Goal: Download file/media

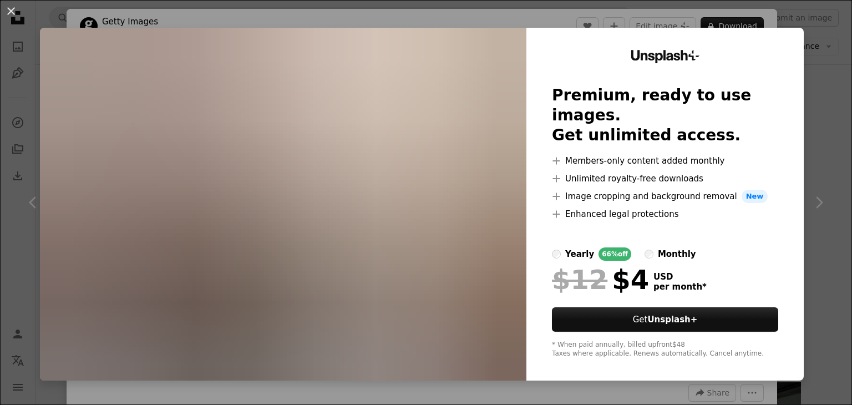
scroll to position [11216, 0]
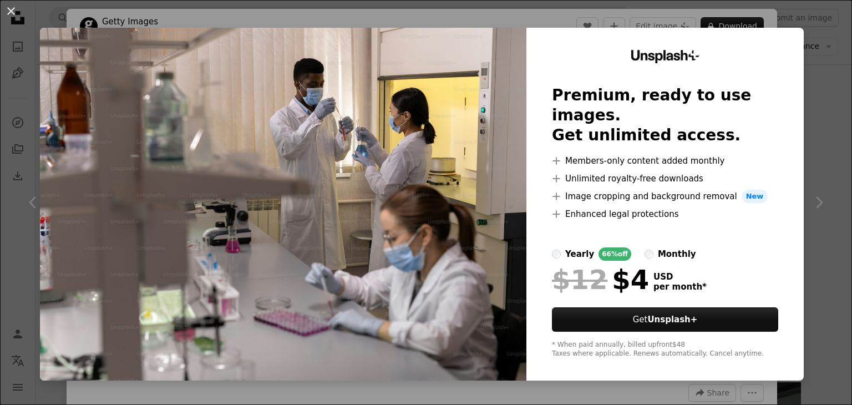
click at [826, 100] on div "An X shape Unsplash+ Premium, ready to use images. Get unlimited access. A plus…" at bounding box center [426, 202] width 852 height 405
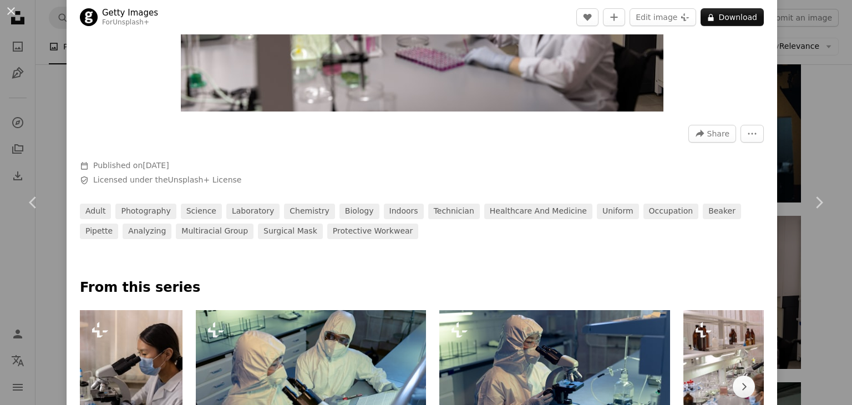
scroll to position [388, 0]
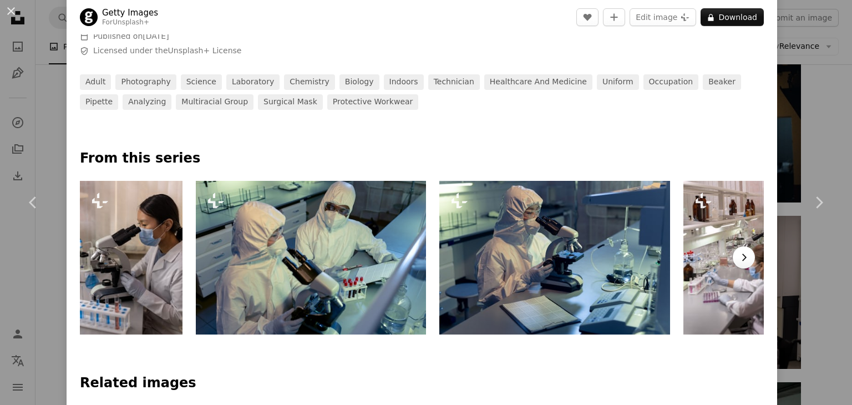
click at [738, 262] on icon "Chevron right" at bounding box center [743, 257] width 11 height 11
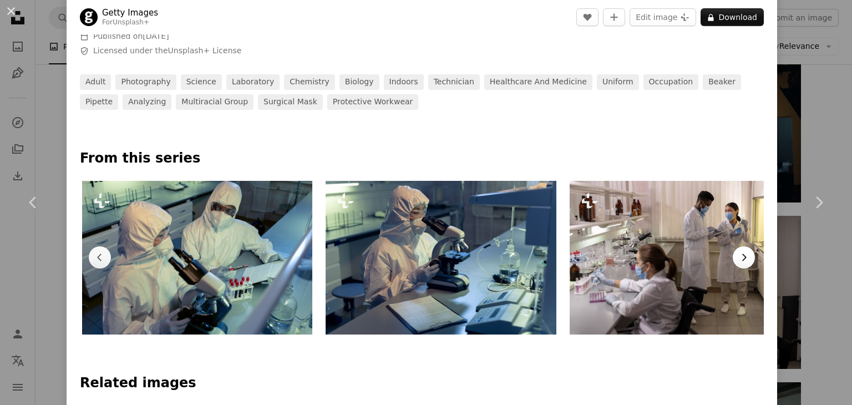
scroll to position [0, 115]
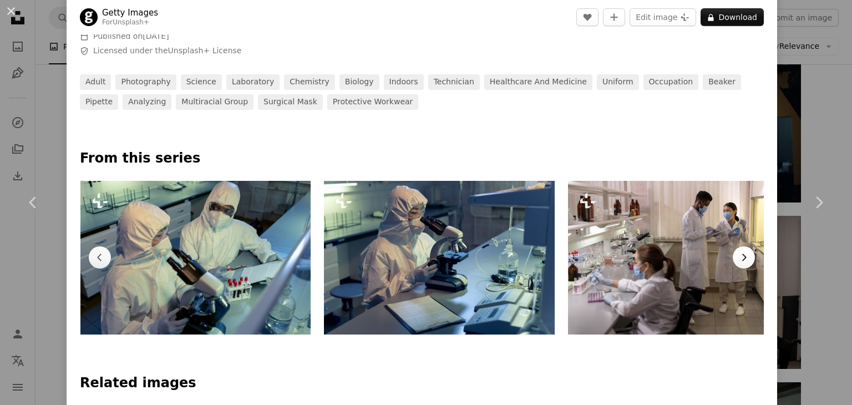
click at [738, 262] on icon "Chevron right" at bounding box center [743, 257] width 11 height 11
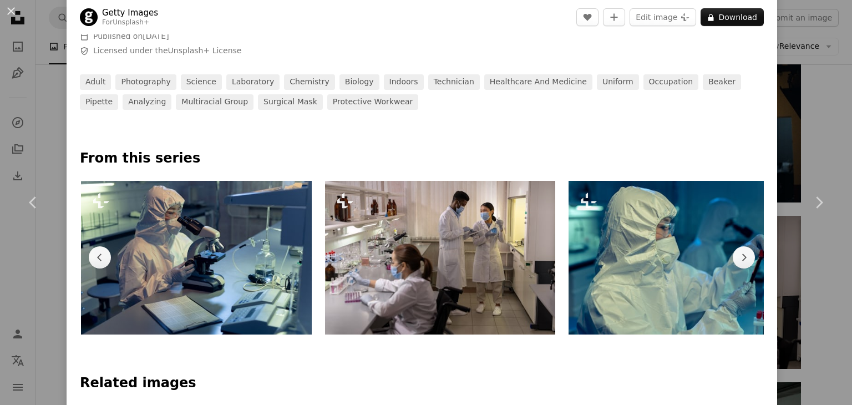
scroll to position [0, 359]
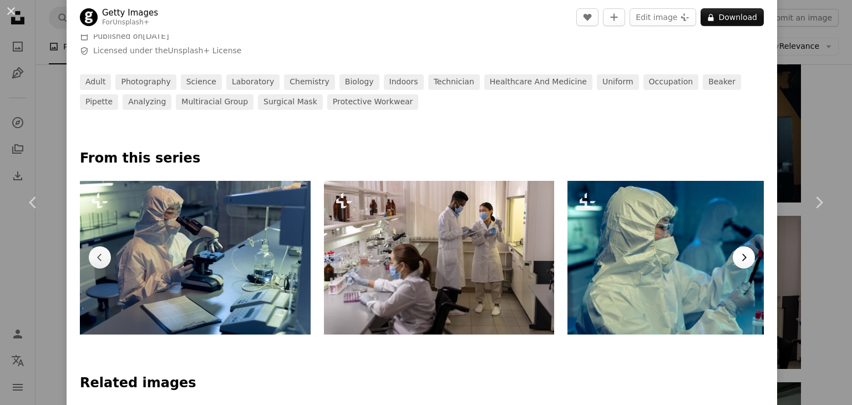
click at [742, 256] on icon "button" at bounding box center [744, 257] width 4 height 7
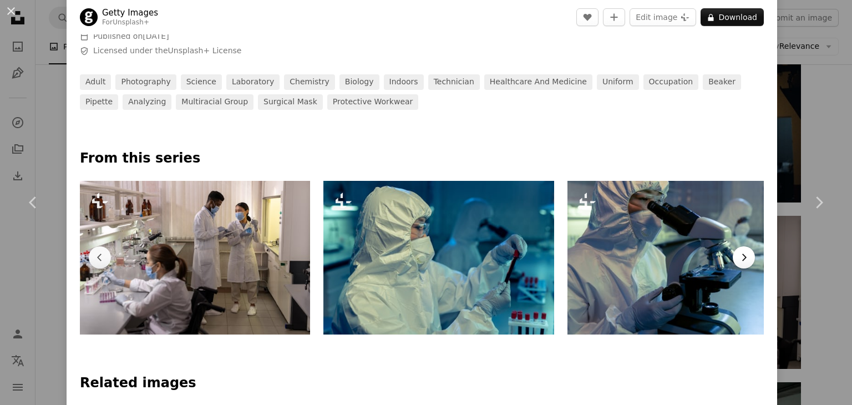
click at [746, 255] on button "Chevron right" at bounding box center [744, 257] width 22 height 22
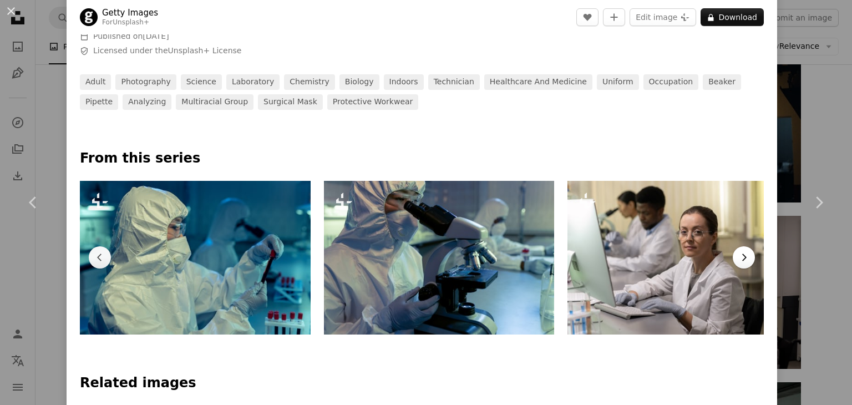
click at [746, 255] on button "Chevron right" at bounding box center [744, 257] width 22 height 22
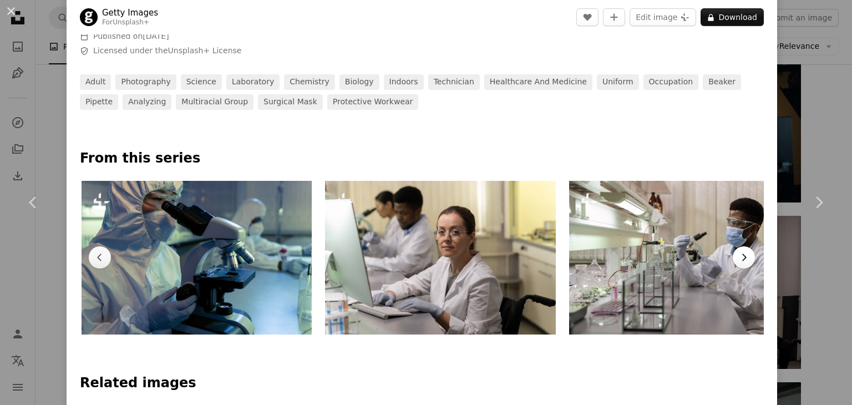
scroll to position [0, 1091]
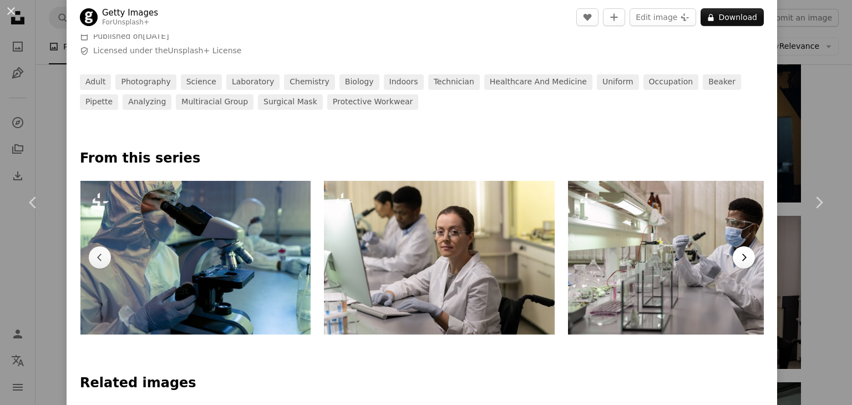
click at [738, 262] on icon "Chevron right" at bounding box center [743, 257] width 11 height 11
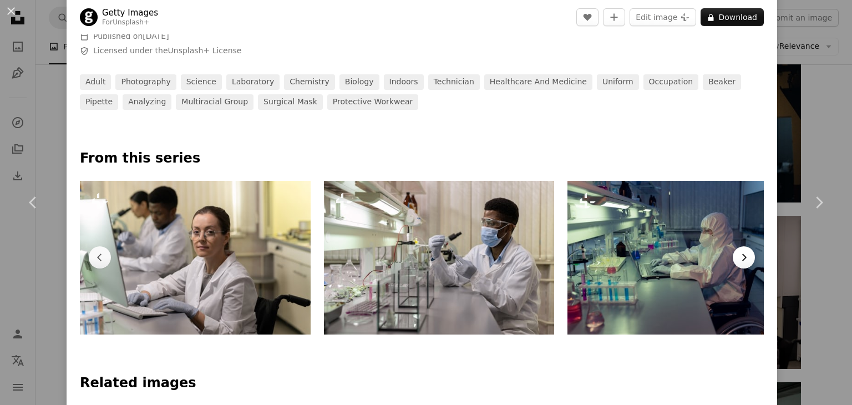
click at [738, 253] on icon "Chevron right" at bounding box center [743, 257] width 11 height 11
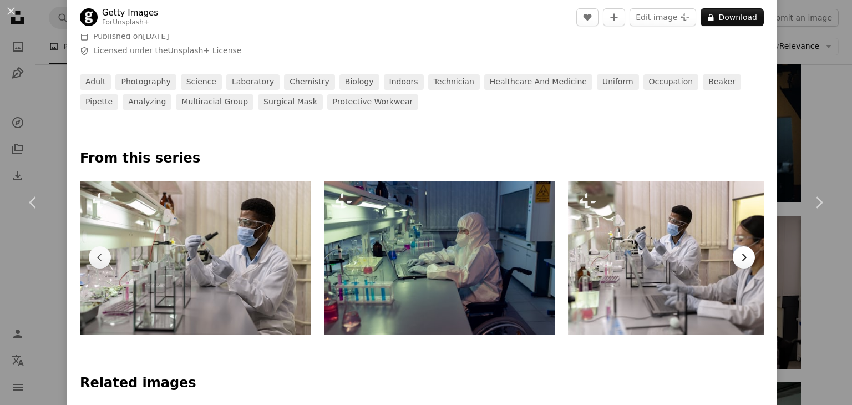
click at [738, 253] on icon "Chevron right" at bounding box center [743, 257] width 11 height 11
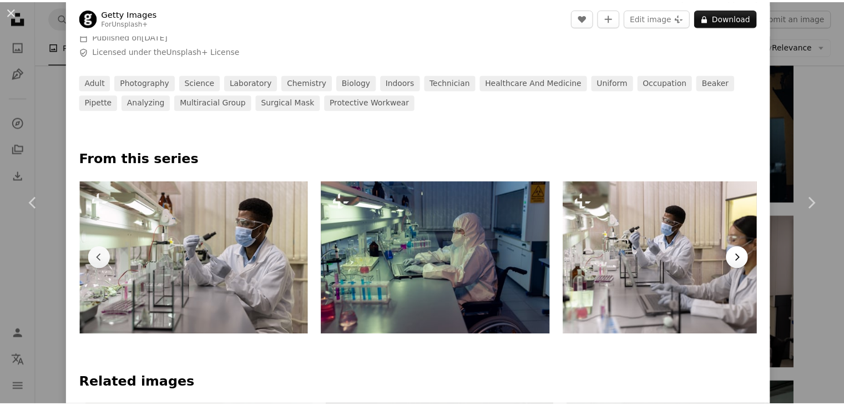
scroll to position [0, 1621]
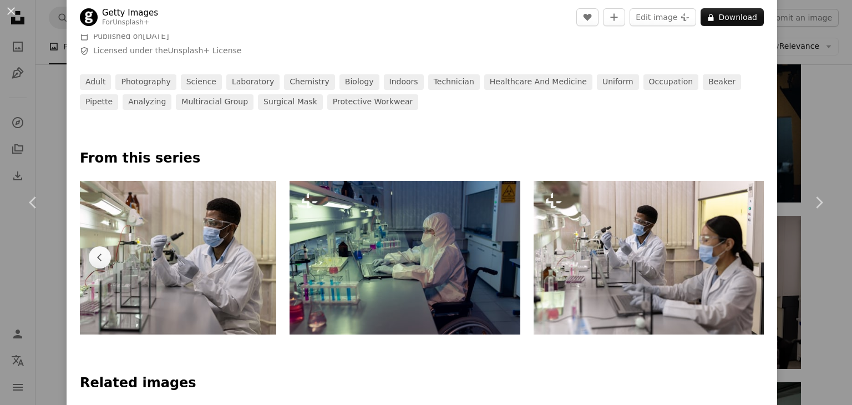
click at [808, 129] on div "An X shape Chevron left Chevron right Getty Images For Unsplash+ A heart A plus…" at bounding box center [426, 202] width 852 height 405
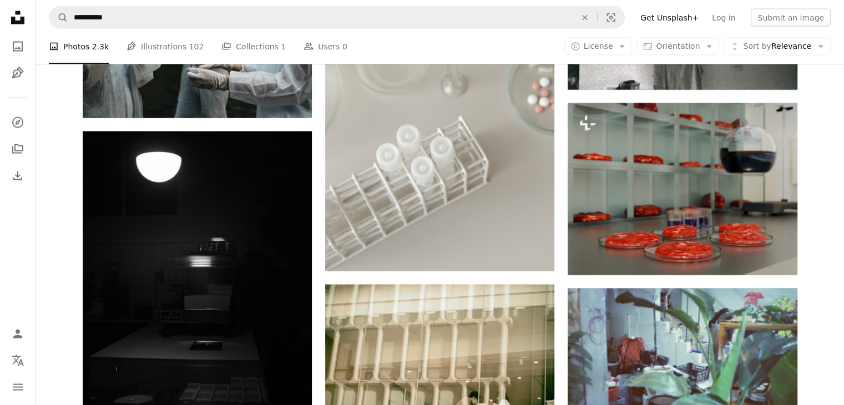
scroll to position [6723, 0]
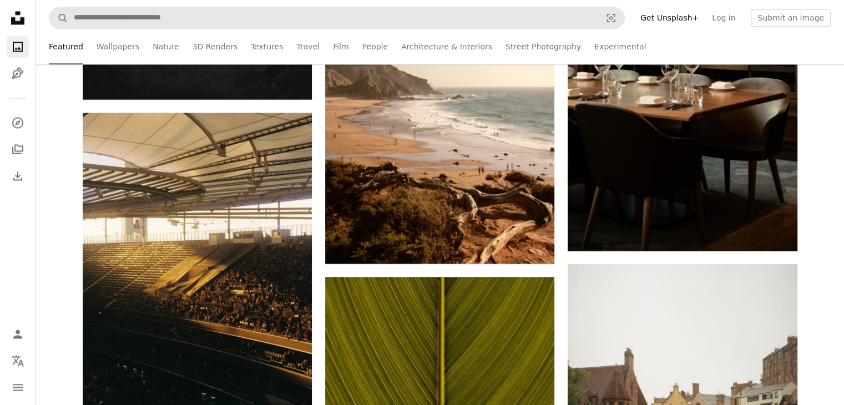
scroll to position [1942, 0]
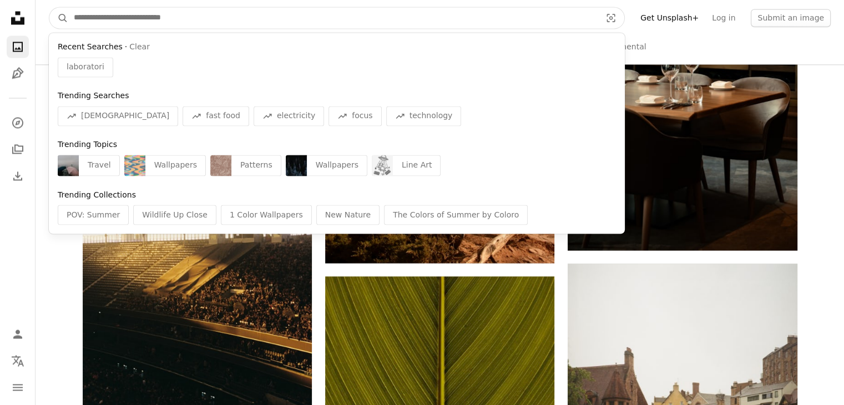
click at [245, 19] on input "Find visuals sitewide" at bounding box center [332, 17] width 529 height 21
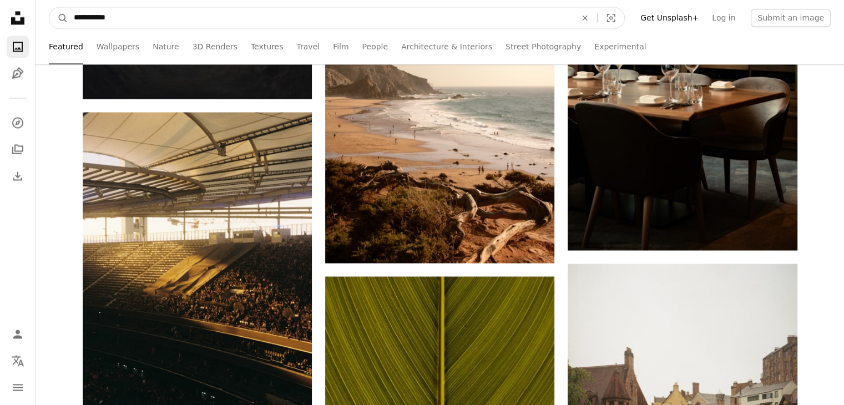
type input "**********"
click at [49, 7] on button "A magnifying glass" at bounding box center [58, 17] width 19 height 21
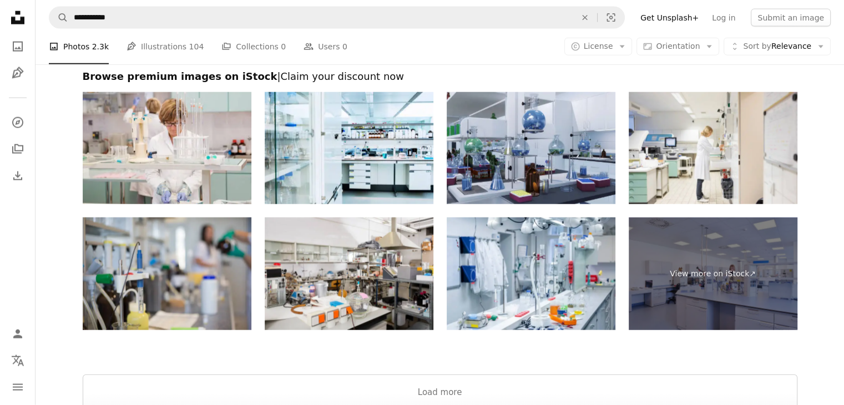
scroll to position [2624, 0]
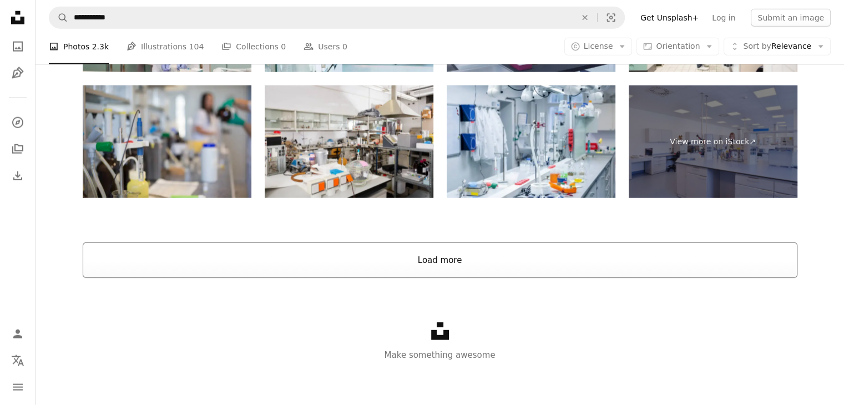
click at [500, 260] on button "Load more" at bounding box center [440, 260] width 714 height 36
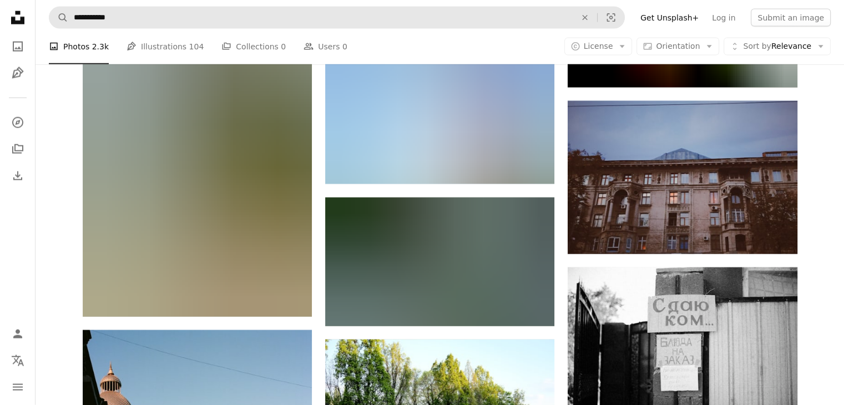
scroll to position [11339, 0]
